Goal: Task Accomplishment & Management: Use online tool/utility

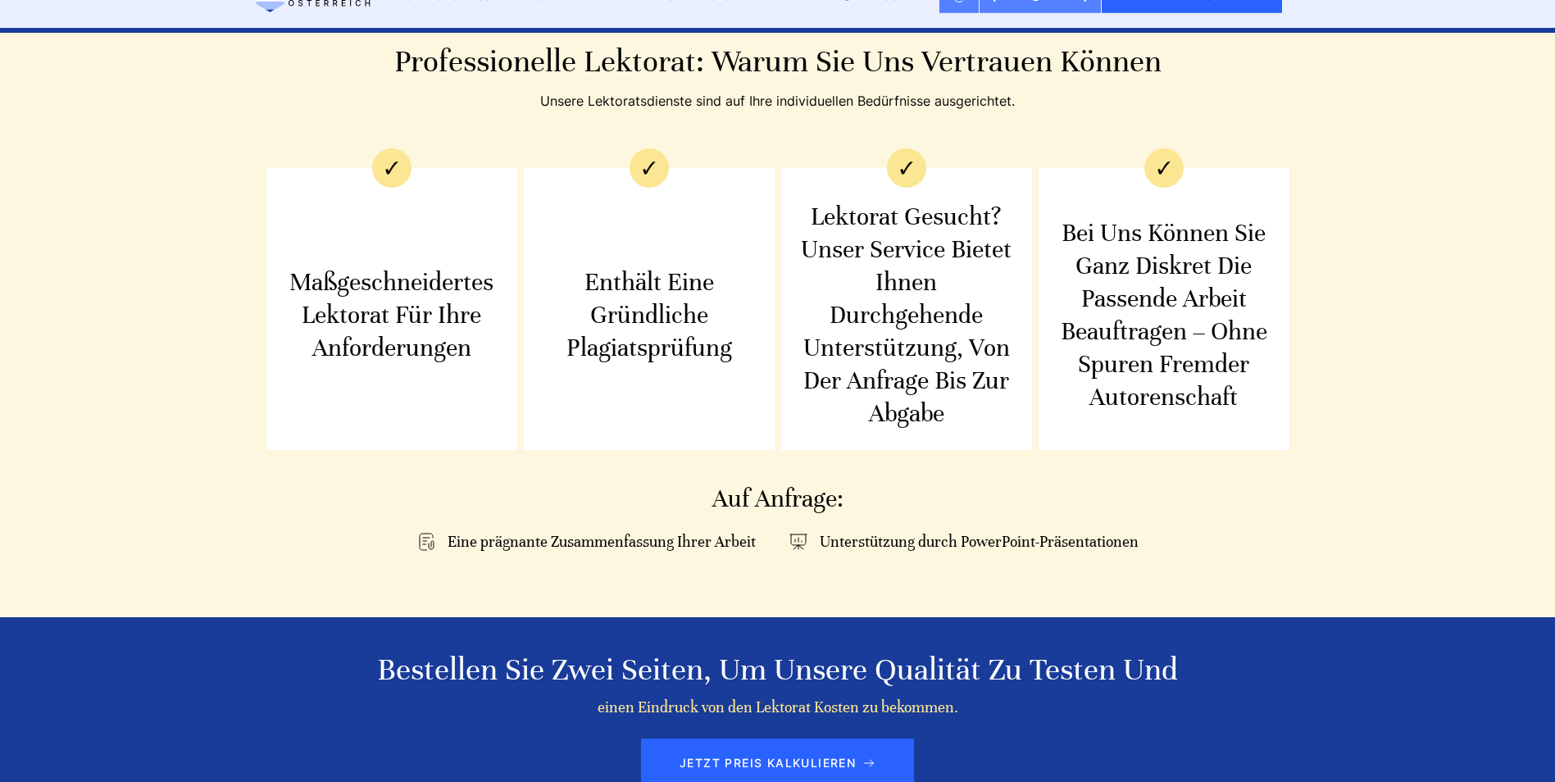
scroll to position [1886, 0]
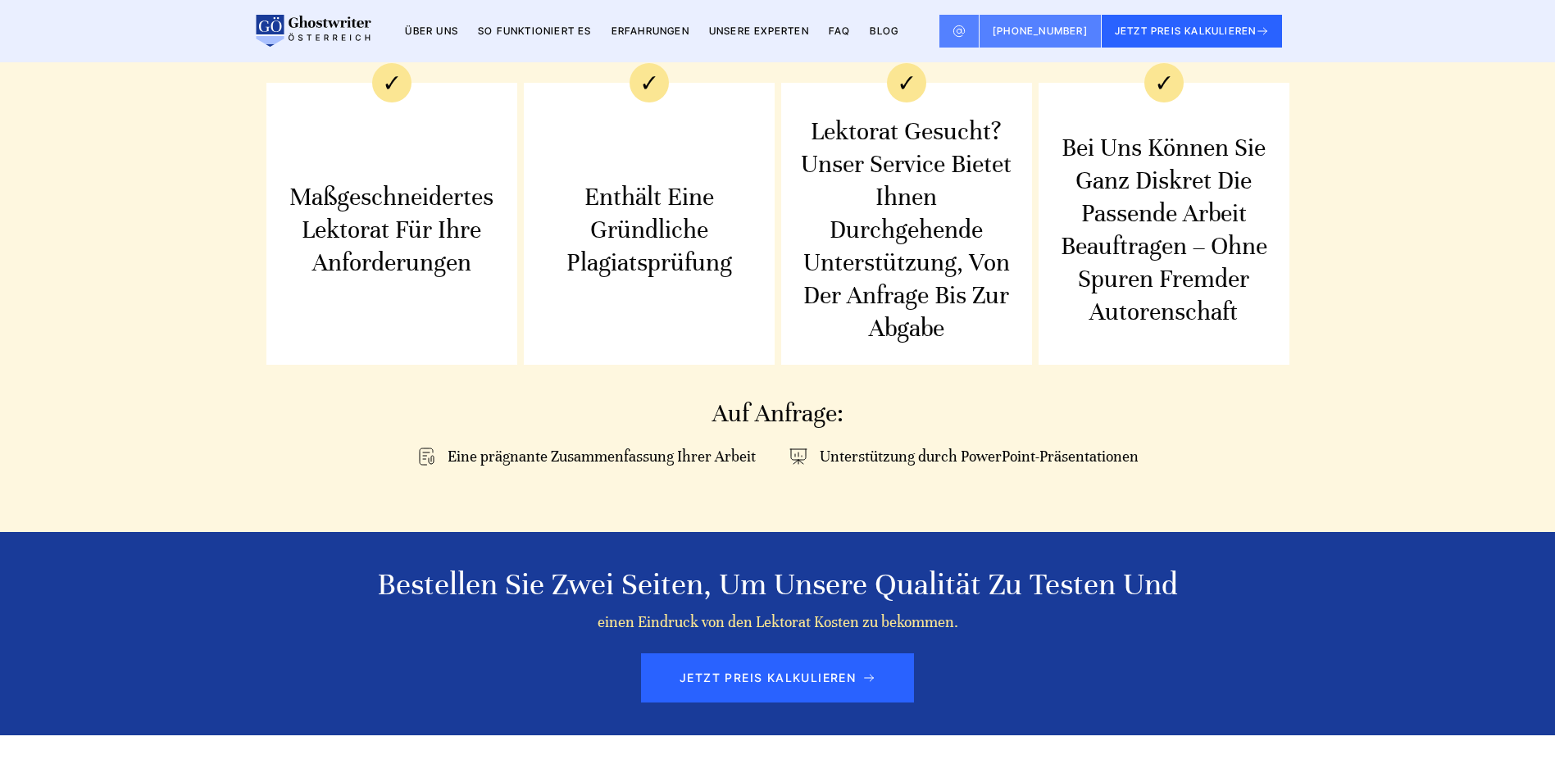
click at [562, 25] on link "So funktioniert es" at bounding box center [535, 31] width 114 height 12
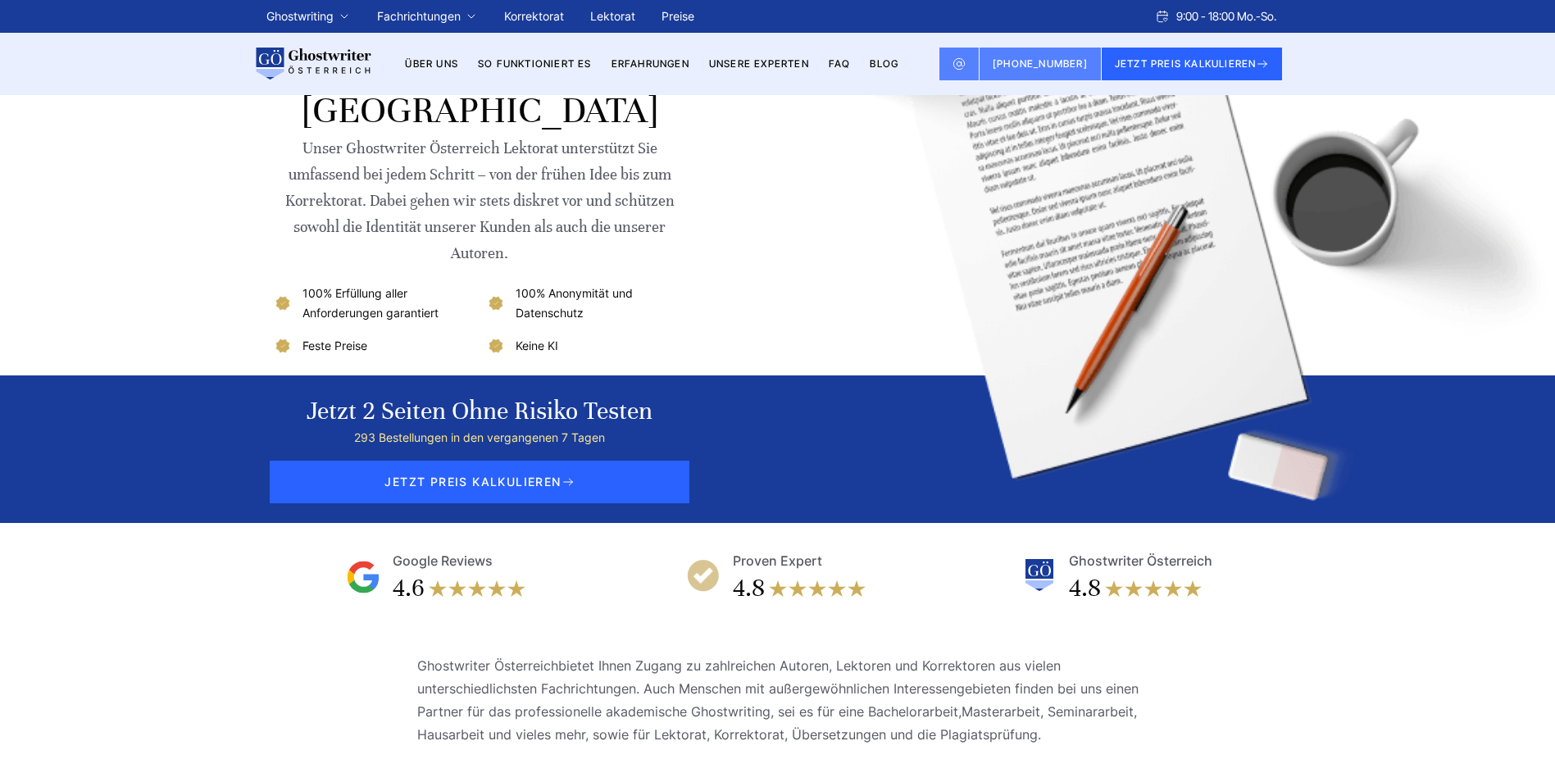
scroll to position [82, 0]
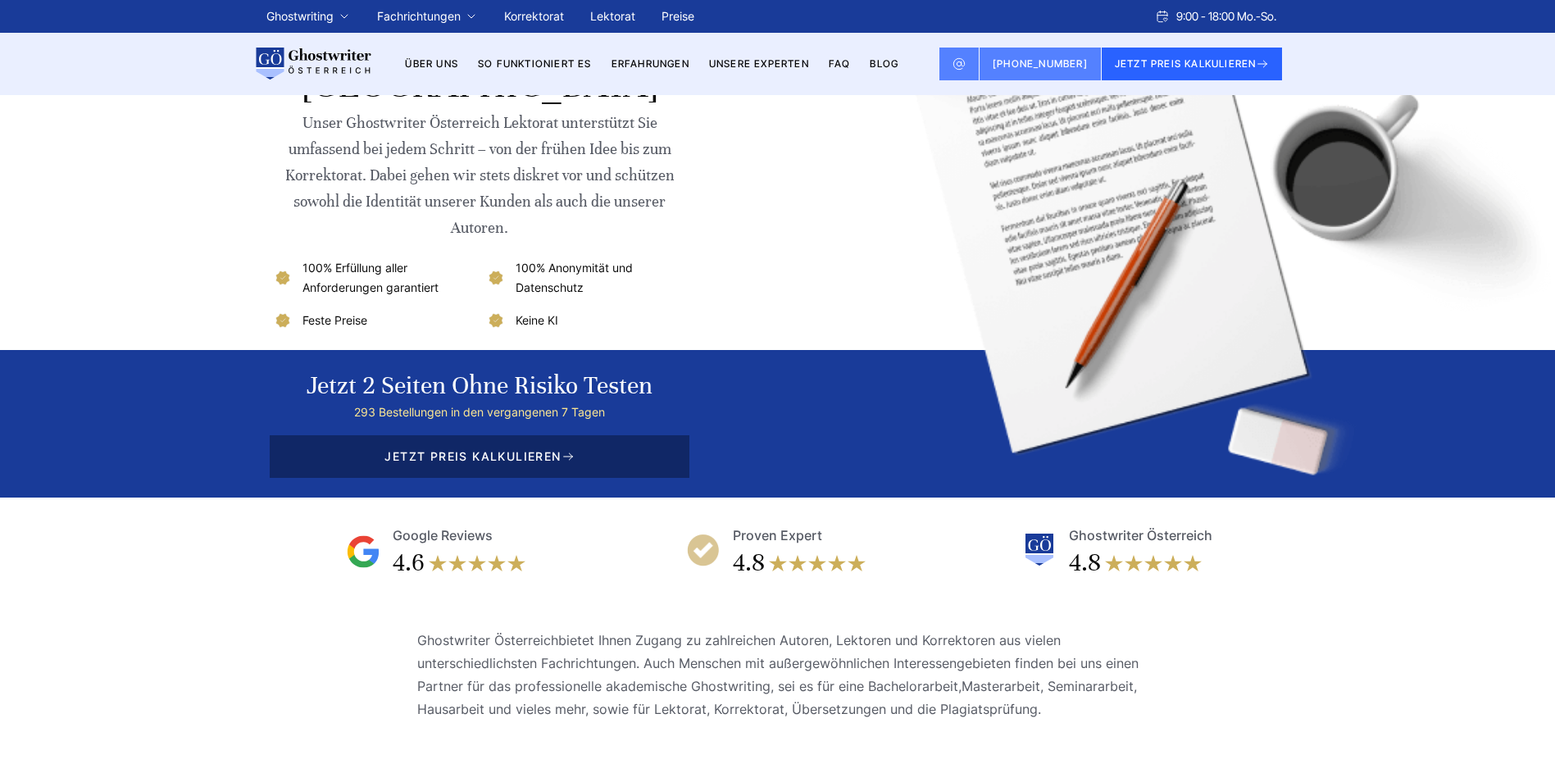
click at [465, 462] on span "JETZT PREIS KALKULIEREN" at bounding box center [480, 456] width 420 height 43
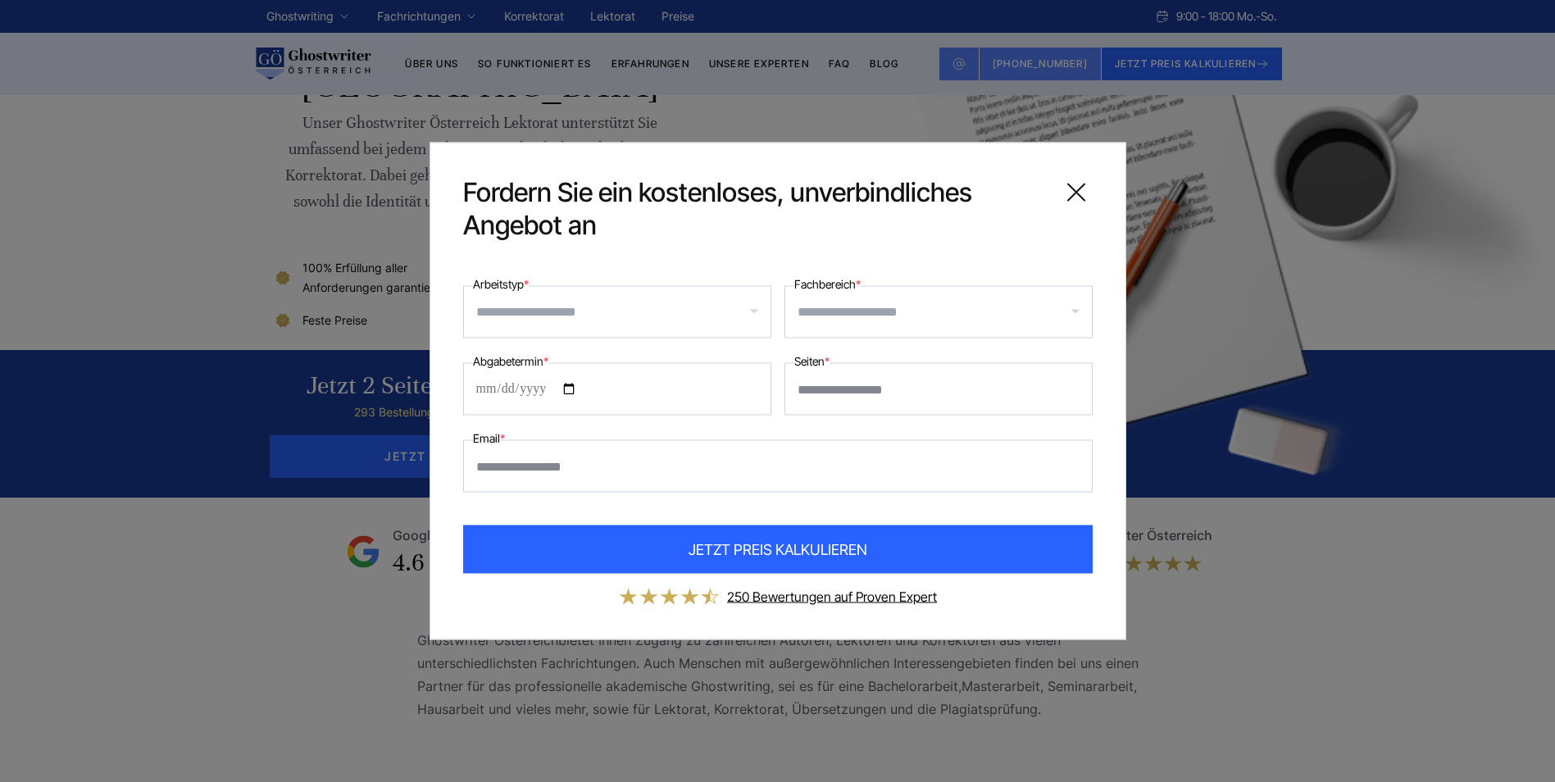
click at [903, 390] on input "Seiten *" at bounding box center [939, 389] width 308 height 52
click at [912, 395] on input "***" at bounding box center [939, 389] width 308 height 52
type input "*"
click at [847, 313] on input "Fachbereich *" at bounding box center [945, 312] width 294 height 26
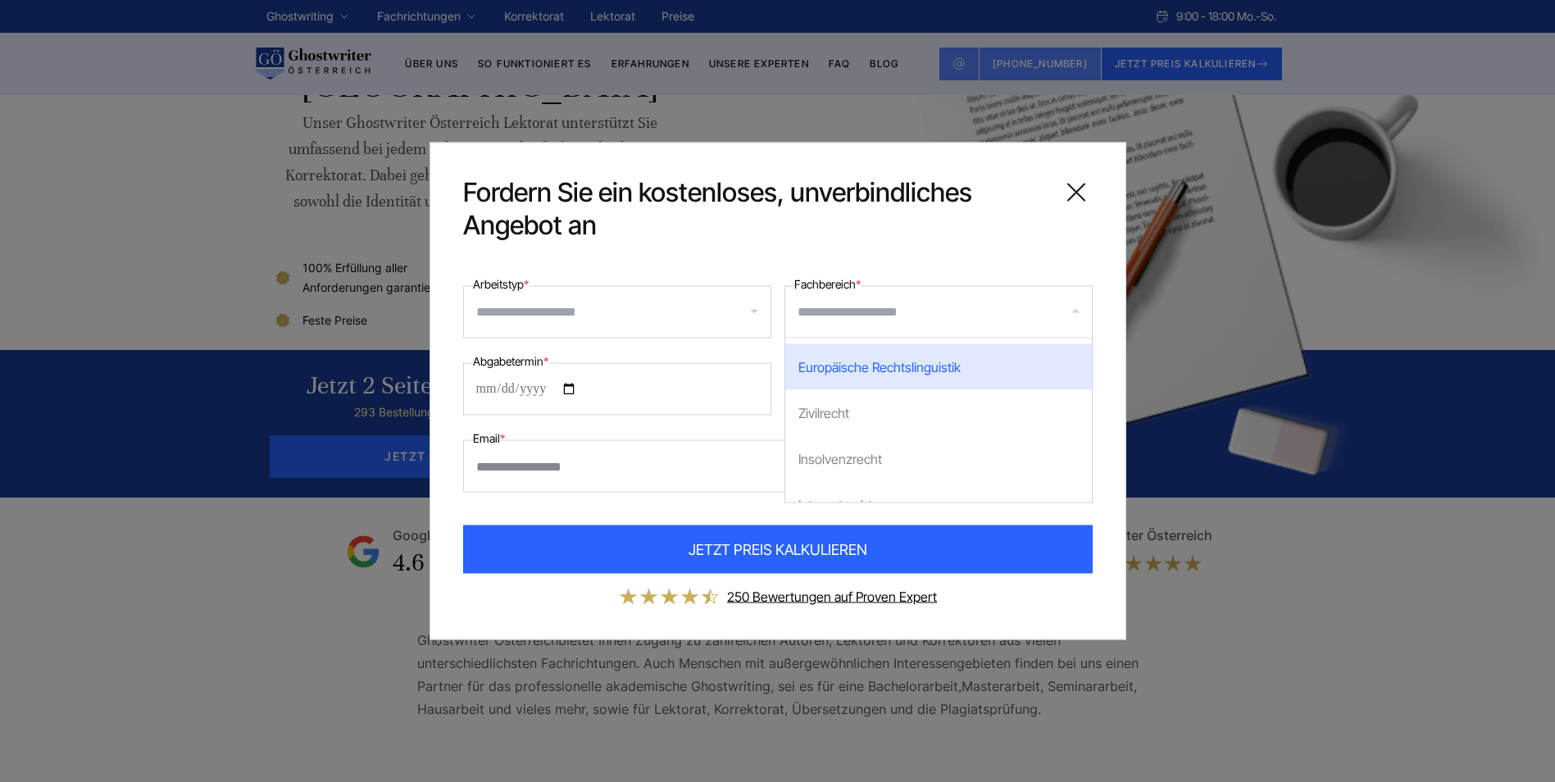
scroll to position [738, 0]
click at [861, 303] on input "Fachbereich *" at bounding box center [945, 312] width 294 height 26
click at [847, 312] on input "Fachbereich *" at bounding box center [945, 312] width 294 height 26
type input "*"
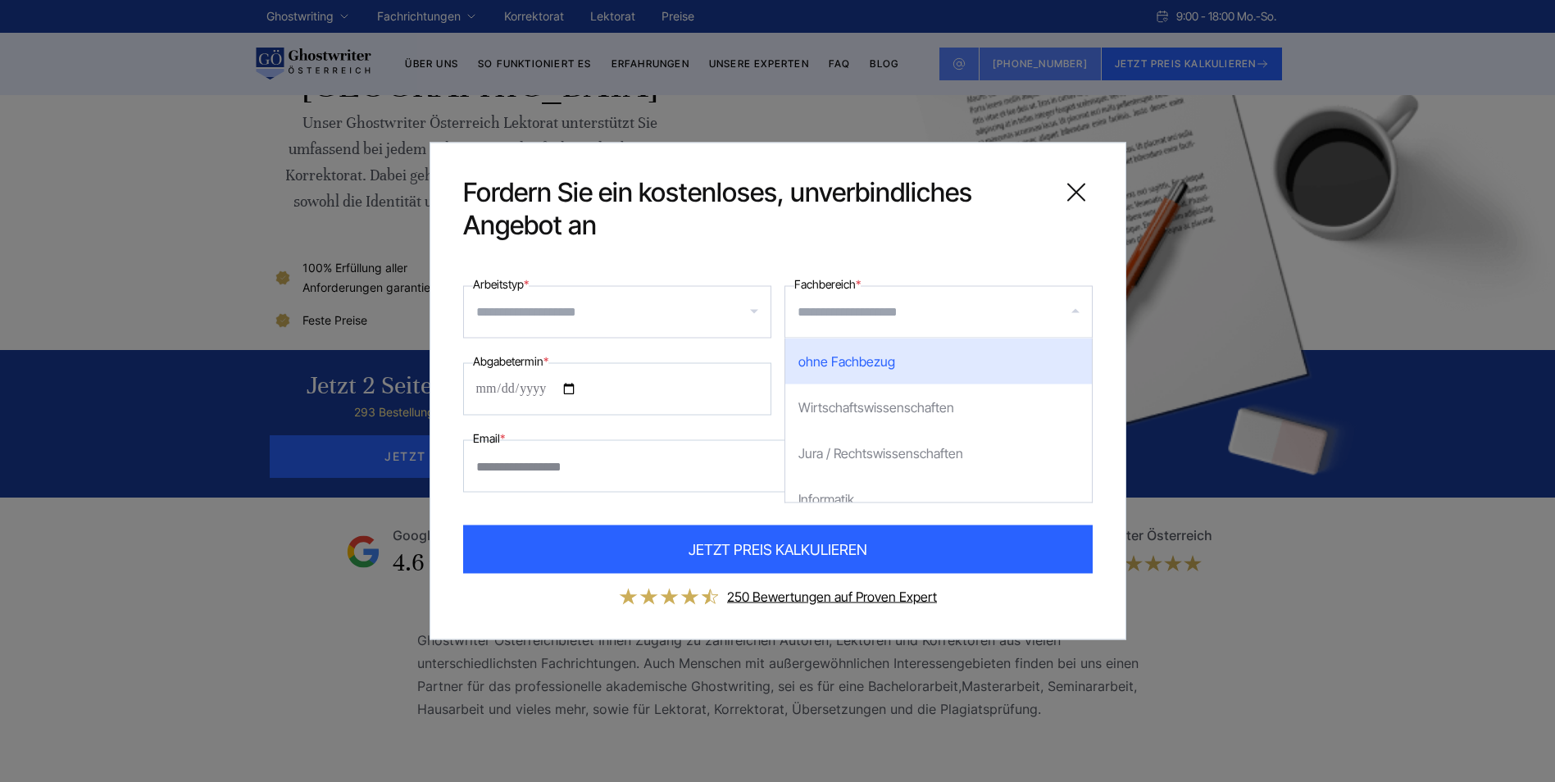
click at [1083, 189] on icon at bounding box center [1076, 192] width 33 height 33
